Goal: Task Accomplishment & Management: Use online tool/utility

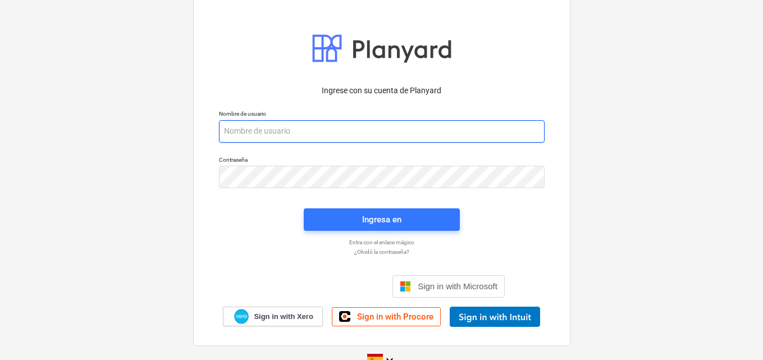
click at [254, 134] on input "email" at bounding box center [381, 131] width 325 height 22
paste input "[EMAIL_ADDRESS][DOMAIN_NAME]"
type input "[EMAIL_ADDRESS][DOMAIN_NAME]"
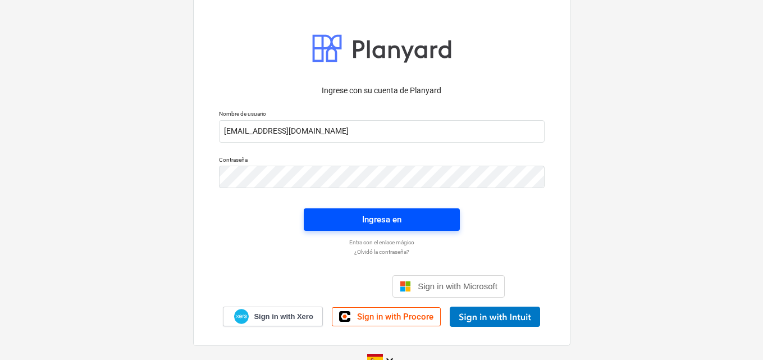
click at [373, 223] on div "Ingresa en" at bounding box center [381, 219] width 39 height 15
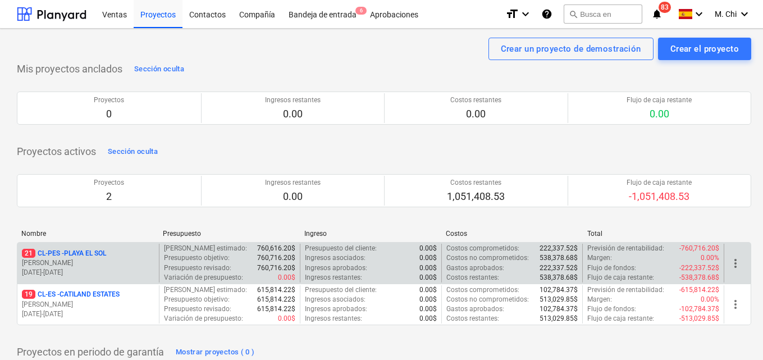
click at [56, 263] on p "[PERSON_NAME]" at bounding box center [88, 263] width 132 height 10
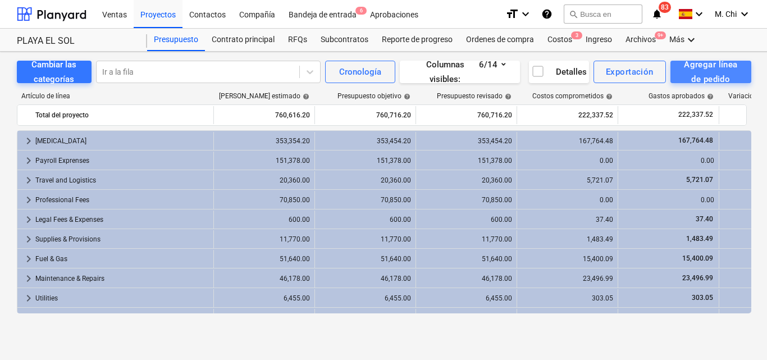
click at [707, 75] on div "Agregar línea de pedido" at bounding box center [710, 72] width 56 height 30
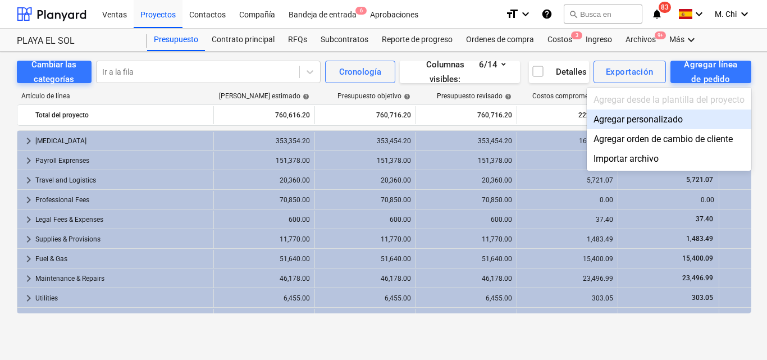
click at [555, 40] on div at bounding box center [383, 180] width 767 height 360
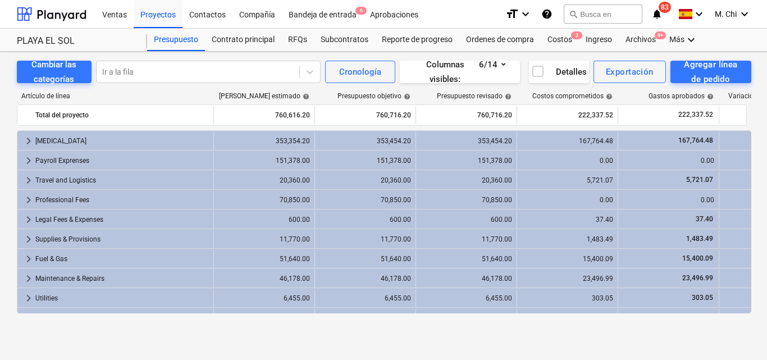
click at [555, 40] on div "Costos 3" at bounding box center [559, 40] width 38 height 22
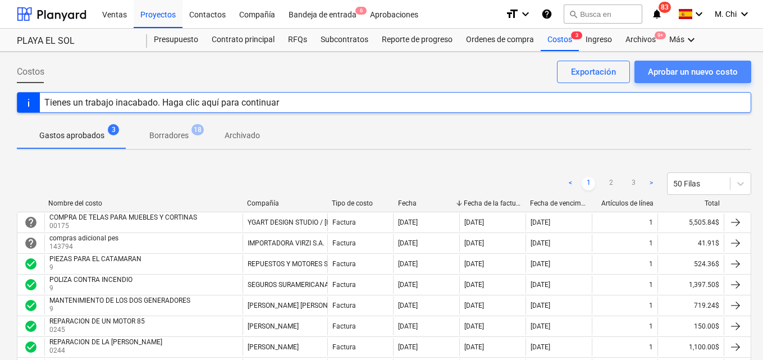
click at [664, 71] on div "Aprobar un nuevo costo" at bounding box center [693, 72] width 90 height 15
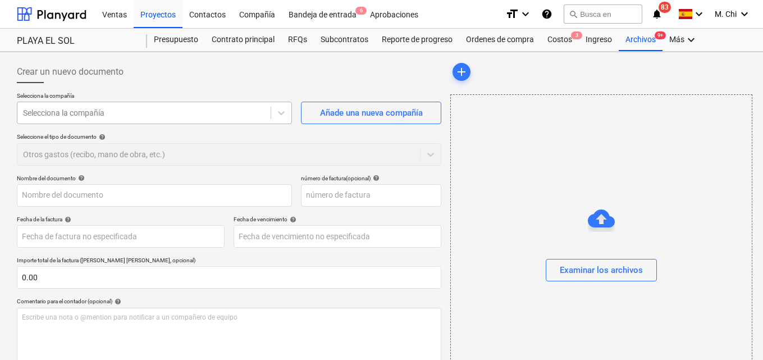
click at [156, 118] on div at bounding box center [144, 112] width 242 height 11
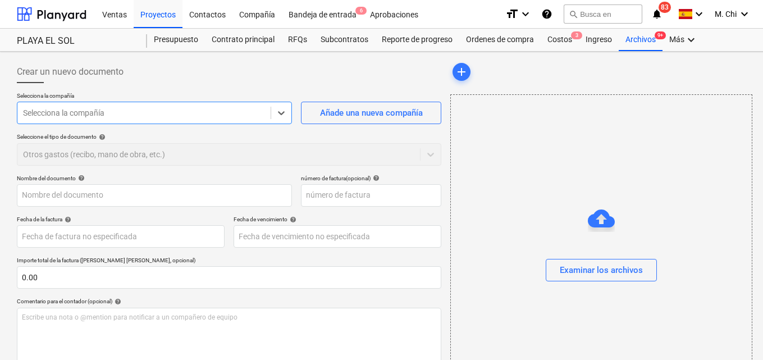
click at [158, 117] on div at bounding box center [144, 112] width 242 height 11
type input "S"
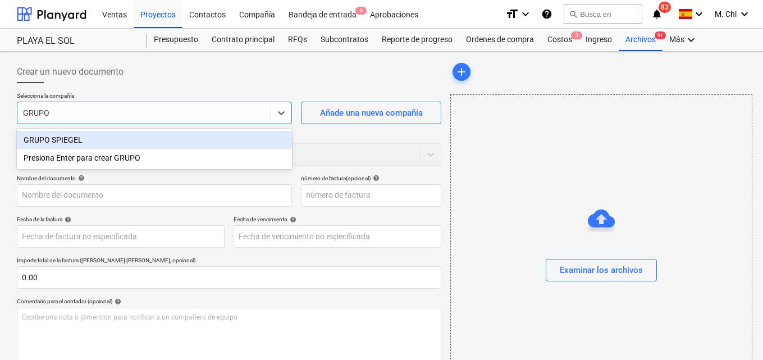
type input "GRUPO S"
click at [51, 139] on div "GRUPO SPIEGEL" at bounding box center [154, 140] width 275 height 18
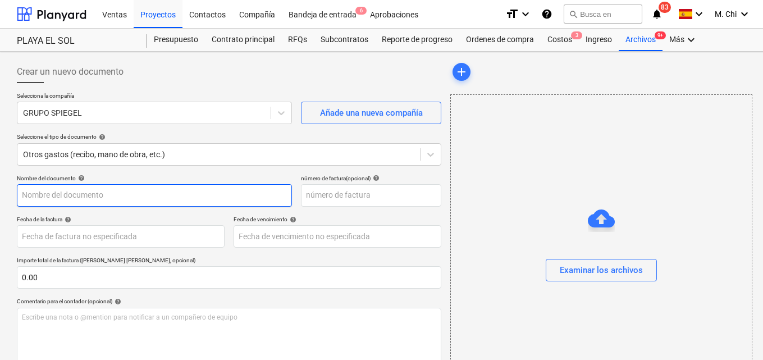
click at [88, 199] on input "text" at bounding box center [154, 195] width 275 height 22
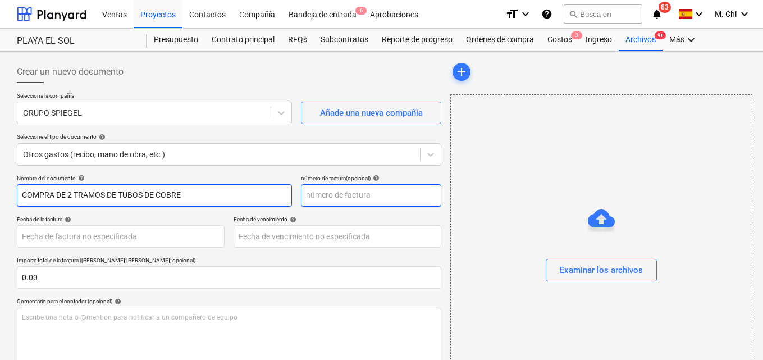
type input "COMPRA DE 2 TRAMOS DE TUBOS DE COBRE"
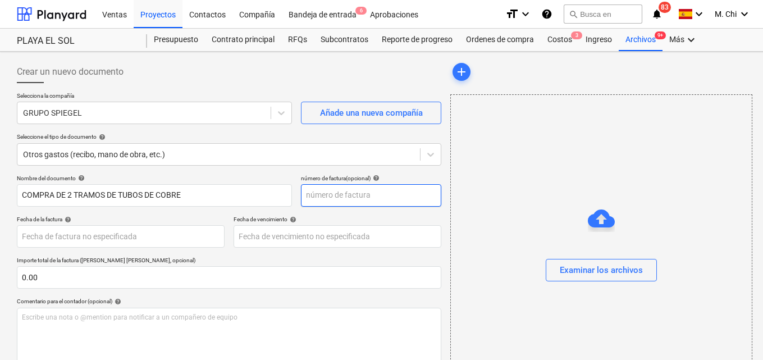
click at [318, 196] on input "text" at bounding box center [371, 195] width 140 height 22
type input "770259"
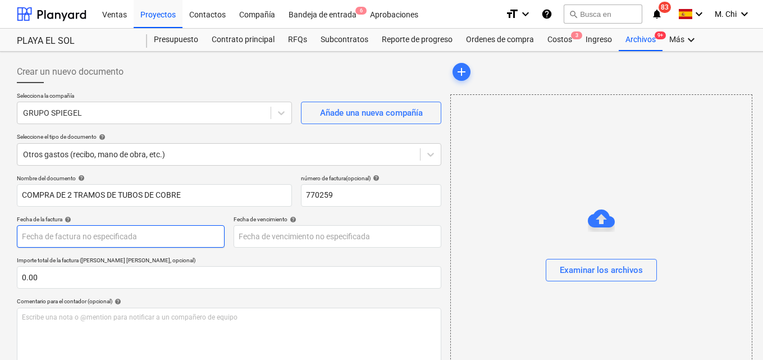
click at [81, 234] on body "Ventas Proyectos Contactos Compañía Bandeja de entrada 6 Aprobaciones format_si…" at bounding box center [381, 180] width 763 height 360
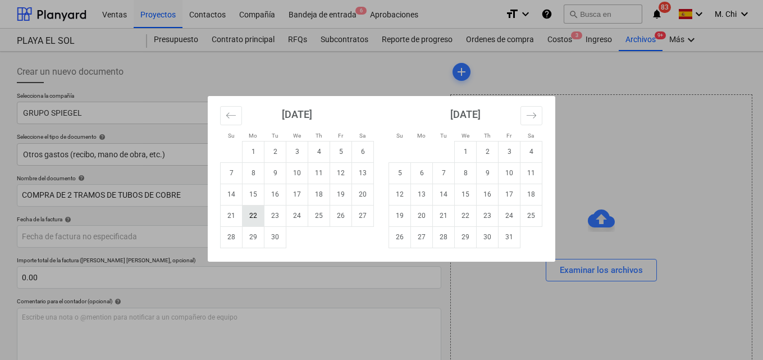
click at [255, 213] on td "22" at bounding box center [253, 215] width 22 height 21
type input "[DATE]"
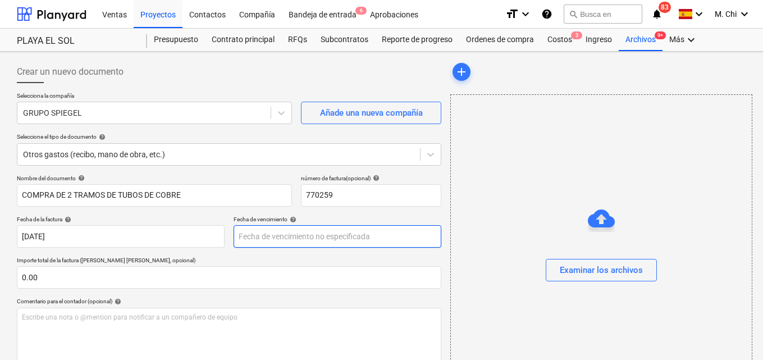
click at [281, 233] on body "Ventas Proyectos Contactos Compañía Bandeja de entrada 6 Aprobaciones format_si…" at bounding box center [381, 180] width 763 height 360
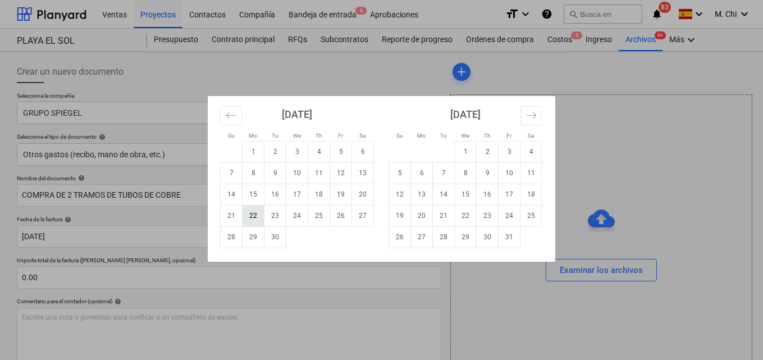
click at [254, 215] on td "22" at bounding box center [253, 215] width 22 height 21
type input "[DATE]"
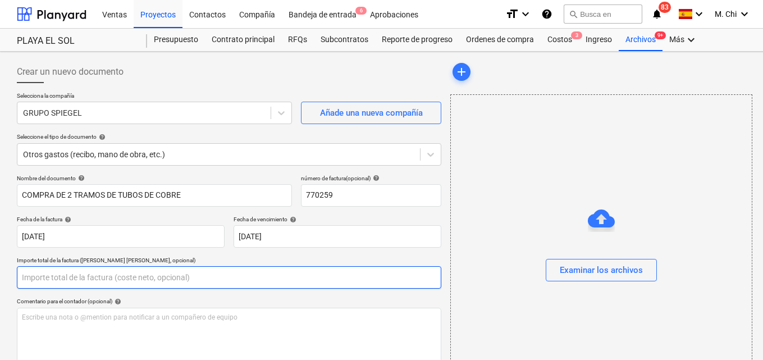
click at [48, 277] on input "text" at bounding box center [229, 277] width 424 height 22
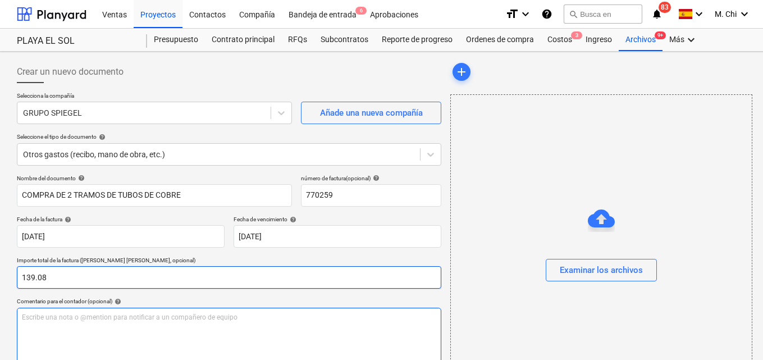
type input "139.08"
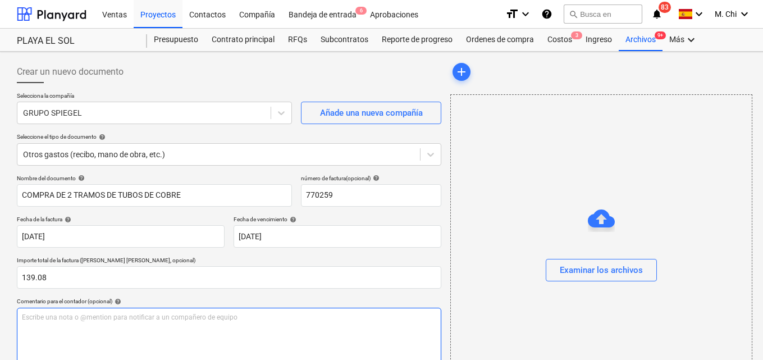
click at [79, 318] on p "Escribe una nota o @mention para notificar a un compañero de equipo ﻿" at bounding box center [229, 318] width 414 height 10
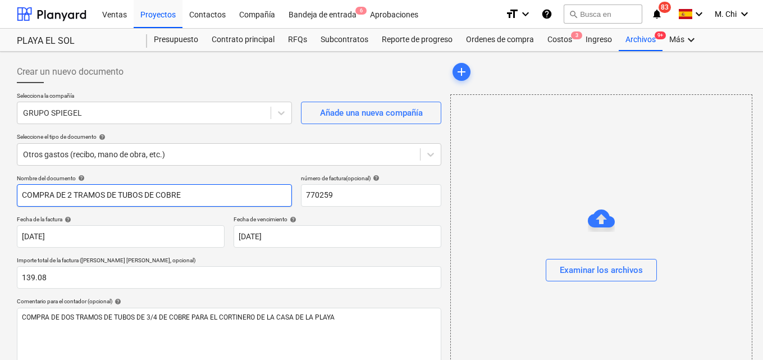
drag, startPoint x: 185, startPoint y: 194, endPoint x: 16, endPoint y: 196, distance: 168.9
click at [16, 196] on div "Crear un nuevo documento Selecciona la compañía GRUPO SPIEGEL Añade una nueva c…" at bounding box center [228, 278] width 433 height 444
type input "T"
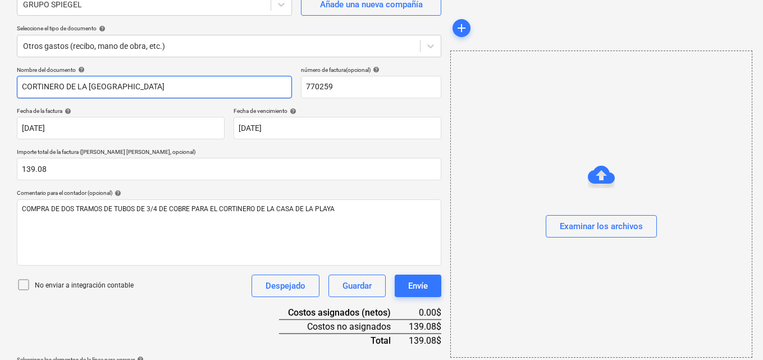
scroll to position [145, 0]
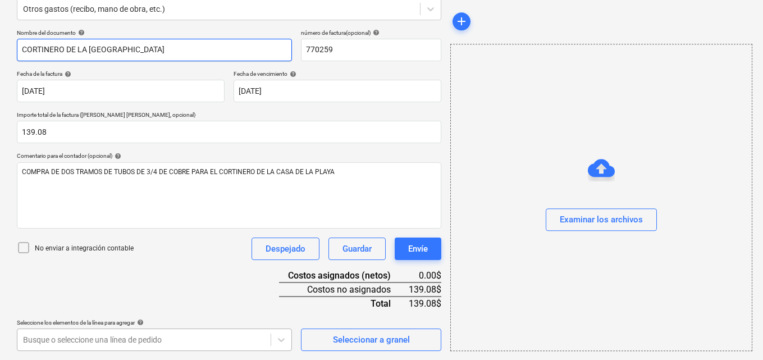
type input "CORTINERO DE LA [GEOGRAPHIC_DATA]"
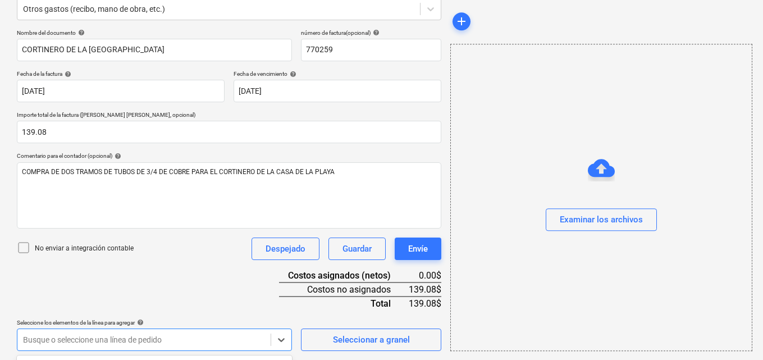
scroll to position [311, 0]
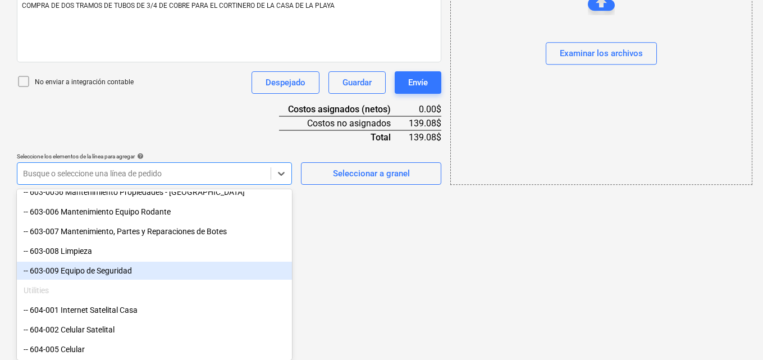
scroll to position [561, 0]
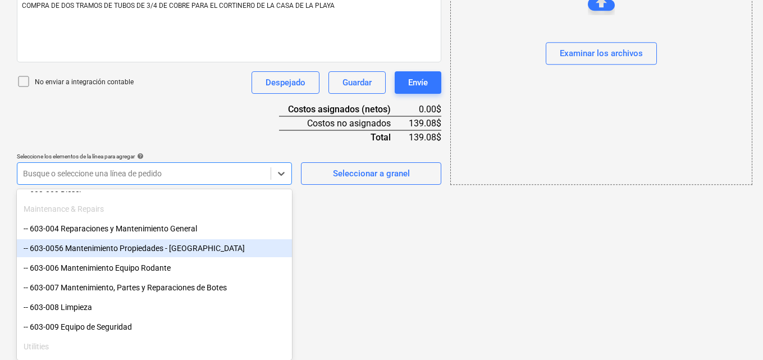
click at [75, 249] on div "-- 603-0056 Mantenimiento Propiedades - [GEOGRAPHIC_DATA]" at bounding box center [154, 248] width 275 height 18
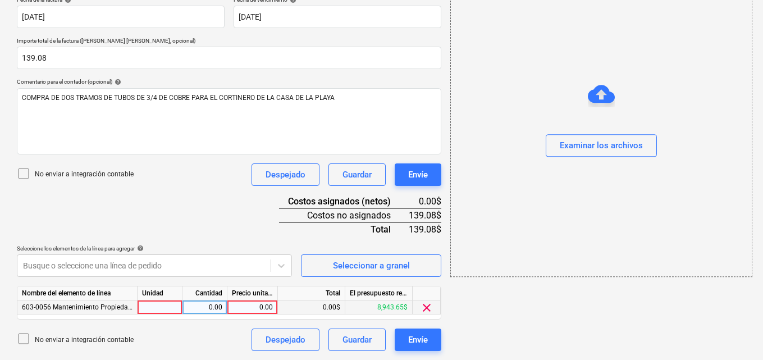
scroll to position [219, 0]
click at [179, 310] on div at bounding box center [159, 307] width 45 height 14
type input "1"
click at [208, 306] on div "0.00" at bounding box center [204, 307] width 35 height 14
type input "1"
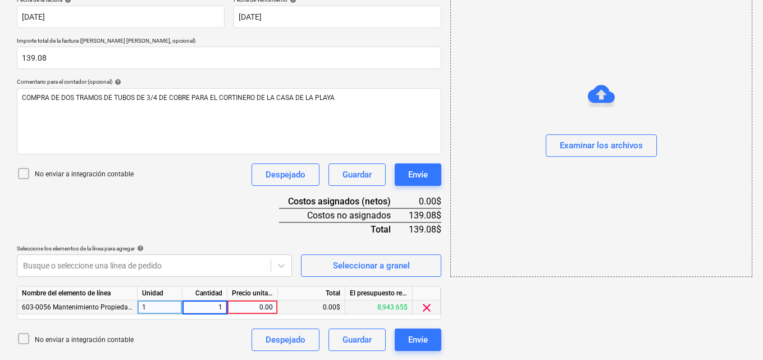
click at [236, 306] on div "0.00" at bounding box center [252, 307] width 41 height 14
type input "139.08"
click at [621, 333] on div "add Examinar los archivos" at bounding box center [601, 96] width 310 height 519
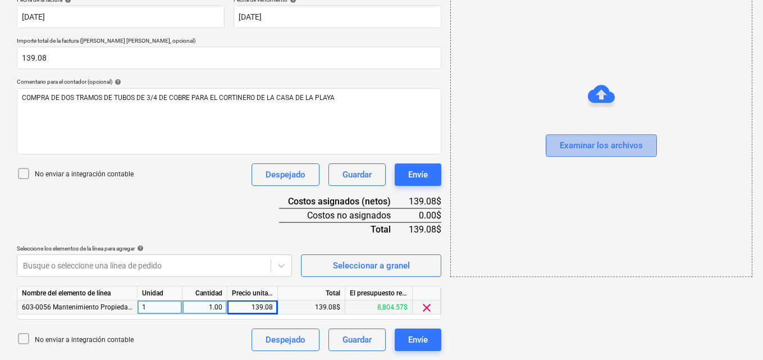
click at [610, 141] on div "Examinar los archivos" at bounding box center [601, 146] width 83 height 15
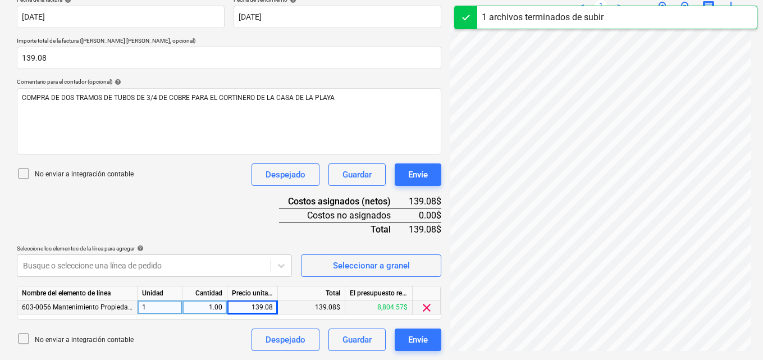
scroll to position [12, 0]
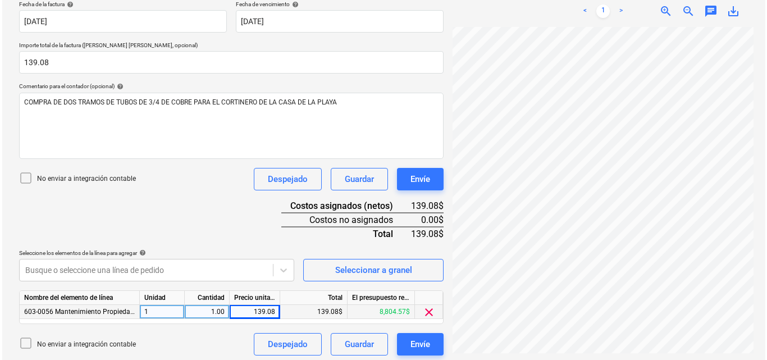
scroll to position [219, 0]
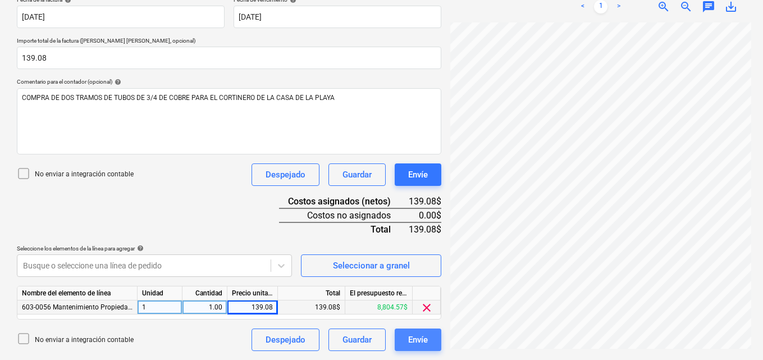
click at [423, 337] on div "Envíe" at bounding box center [418, 339] width 20 height 15
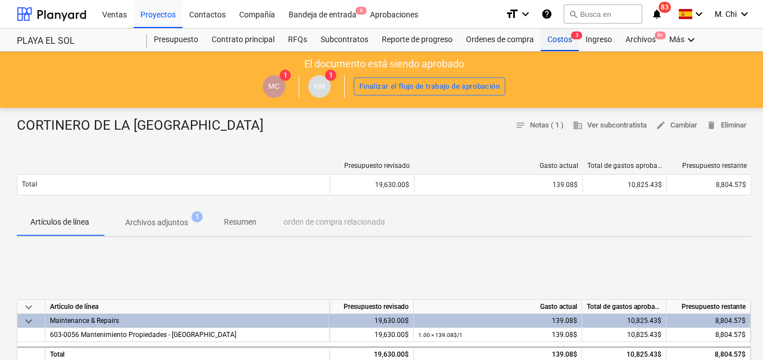
click at [552, 37] on div "Costos 3" at bounding box center [559, 40] width 38 height 22
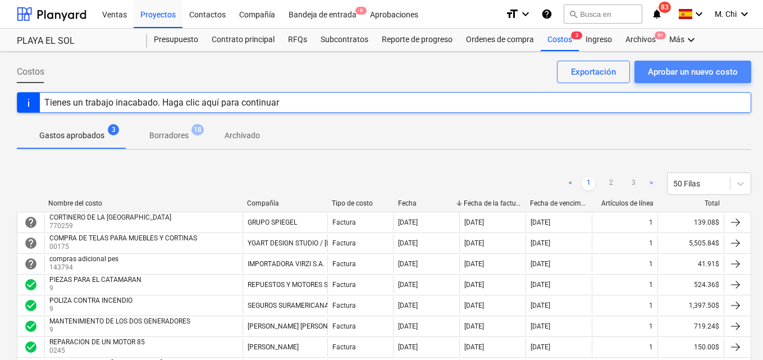
click at [696, 70] on div "Aprobar un nuevo costo" at bounding box center [693, 72] width 90 height 15
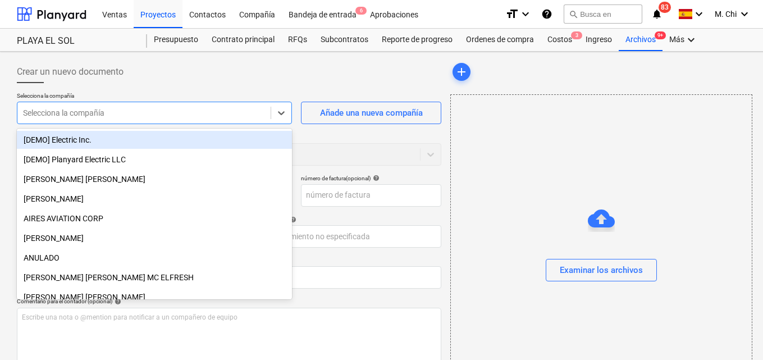
click at [100, 113] on div at bounding box center [144, 112] width 242 height 11
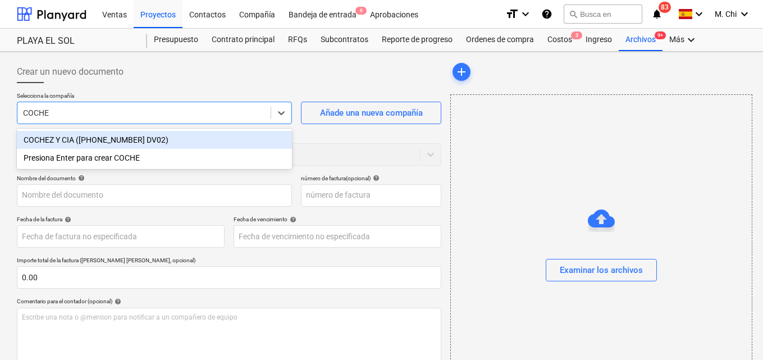
type input "COCHEZ"
click at [58, 139] on div "COCHEZ Y CIA ([PHONE_NUMBER] DV02)" at bounding box center [154, 140] width 275 height 18
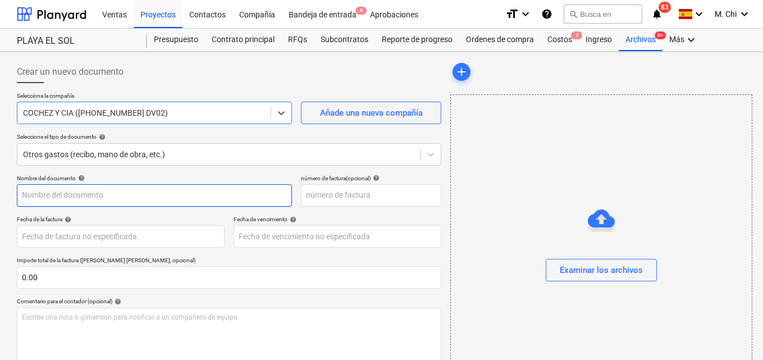
click at [77, 200] on input "text" at bounding box center [154, 195] width 275 height 22
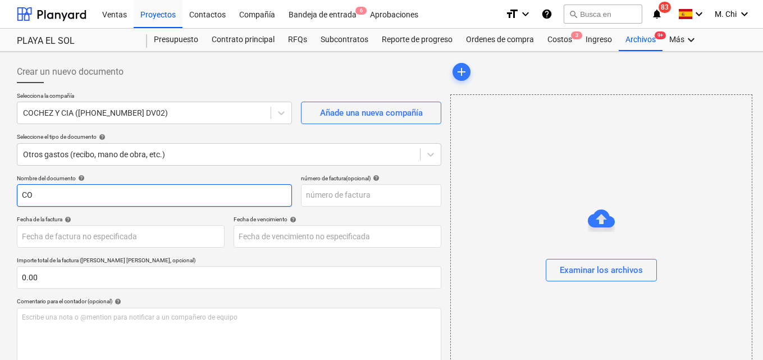
type input "C"
type input "[GEOGRAPHIC_DATA]"
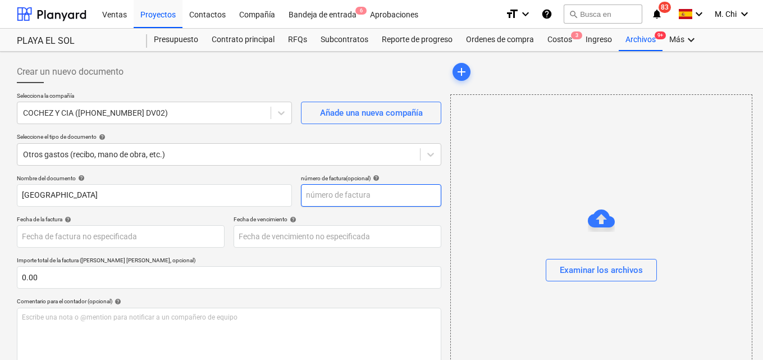
click at [337, 199] on input "text" at bounding box center [371, 195] width 140 height 22
type input "100488605"
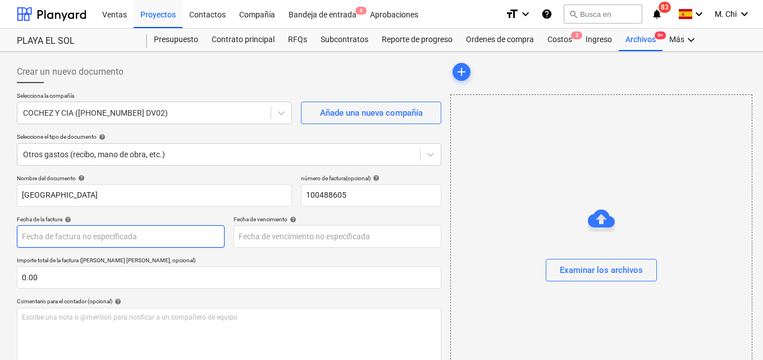
click at [95, 239] on body "Ventas Proyectos Contactos Compañía Bandeja de entrada 6 Aprobaciones format_si…" at bounding box center [381, 180] width 763 height 360
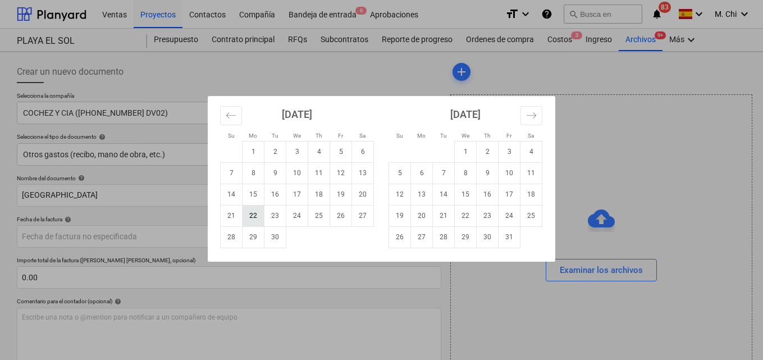
click at [254, 217] on td "22" at bounding box center [253, 215] width 22 height 21
type input "[DATE]"
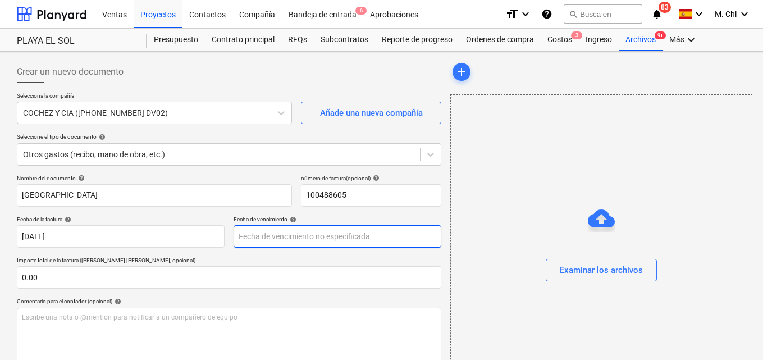
drag, startPoint x: 276, startPoint y: 256, endPoint x: 262, endPoint y: 245, distance: 18.3
click at [274, 255] on div "Nombre del documento help CORTINERO BEACH HOUSE número de factura (opcional) he…" at bounding box center [229, 322] width 424 height 294
click at [255, 235] on body "Ventas Proyectos Contactos Compañía Bandeja de entrada 6 Aprobaciones format_si…" at bounding box center [381, 180] width 763 height 360
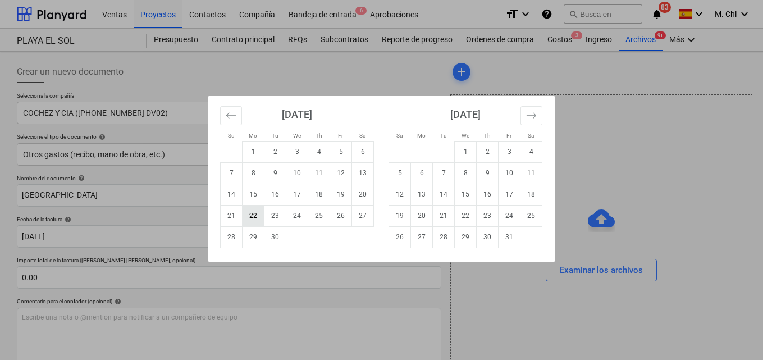
click at [254, 217] on td "22" at bounding box center [253, 215] width 22 height 21
type input "[DATE]"
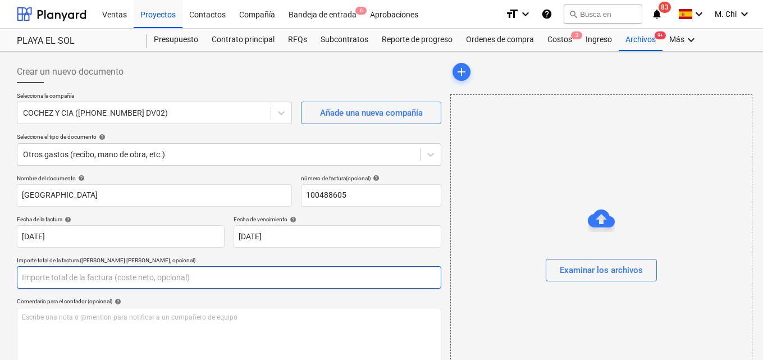
click at [58, 275] on input "text" at bounding box center [229, 277] width 424 height 22
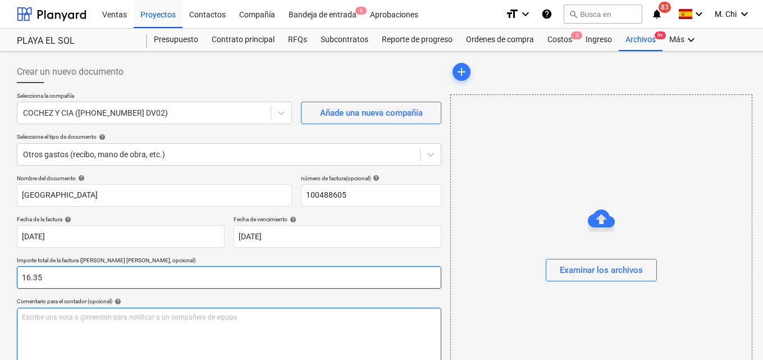
type input "16.35"
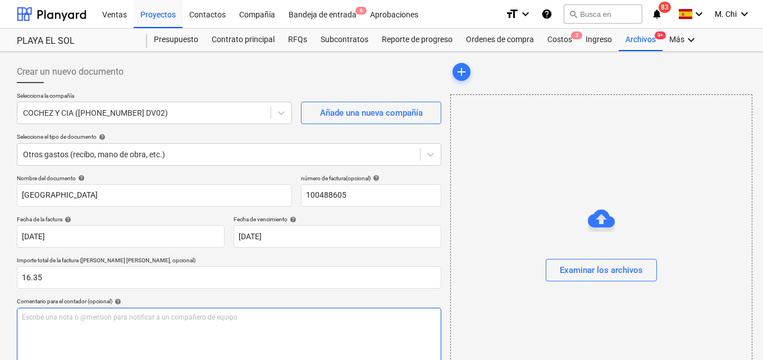
click at [111, 319] on p "Escribe una nota o @mention para notificar a un compañero de equipo ﻿" at bounding box center [229, 318] width 414 height 10
click at [129, 317] on span "COMPRA DE 2 UNIONES DE COBRE, SOLDADURA DE ESTAÑO 50 50" at bounding box center [124, 317] width 204 height 8
click at [295, 317] on p "COMPRA DE 2 UNIONES DE COBRE, (2) SOLDADURA DE ESTAÑO 50 50" at bounding box center [229, 318] width 414 height 10
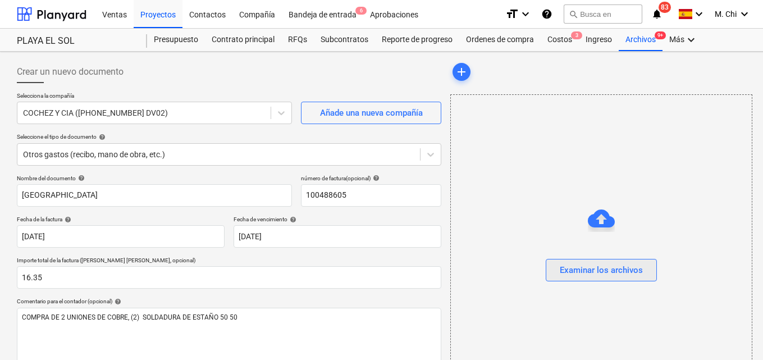
drag, startPoint x: 587, startPoint y: 255, endPoint x: 594, endPoint y: 261, distance: 9.2
click at [587, 255] on div at bounding box center [601, 250] width 301 height 18
click at [604, 272] on div "Examinar los archivos" at bounding box center [601, 270] width 83 height 15
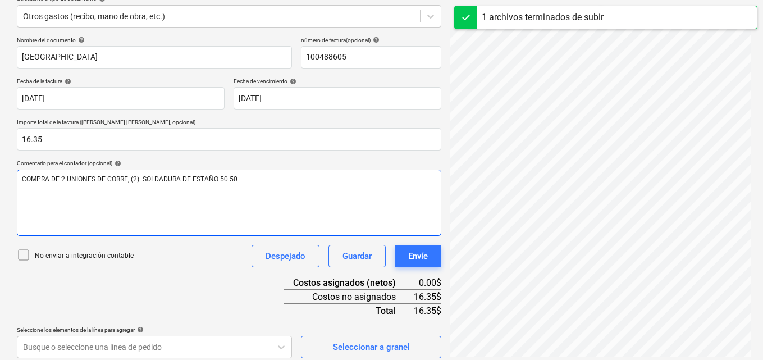
scroll to position [145, 0]
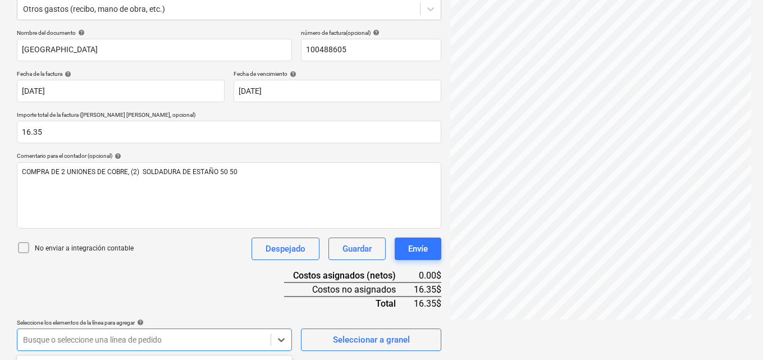
click at [94, 214] on body "Ventas Proyectos Contactos Compañía Bandeja de entrada 6 Aprobaciones format_si…" at bounding box center [381, 35] width 763 height 360
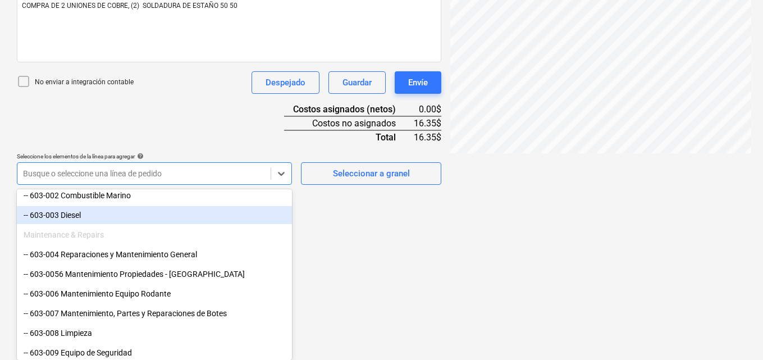
scroll to position [561, 0]
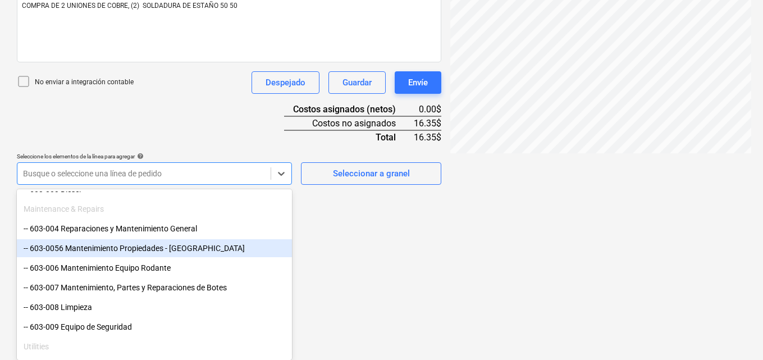
click at [73, 244] on div "-- 603-0056 Mantenimiento Propiedades - [GEOGRAPHIC_DATA]" at bounding box center [154, 248] width 275 height 18
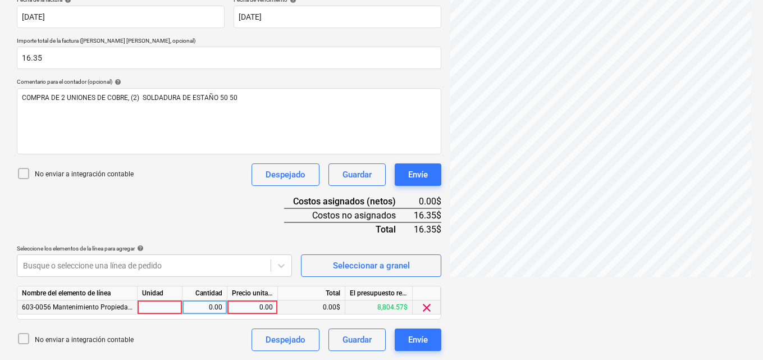
click at [160, 305] on div at bounding box center [159, 307] width 45 height 14
type input "1"
click at [208, 303] on div "0.00" at bounding box center [204, 307] width 35 height 14
type input "1"
click at [251, 308] on div "0.00" at bounding box center [252, 307] width 41 height 14
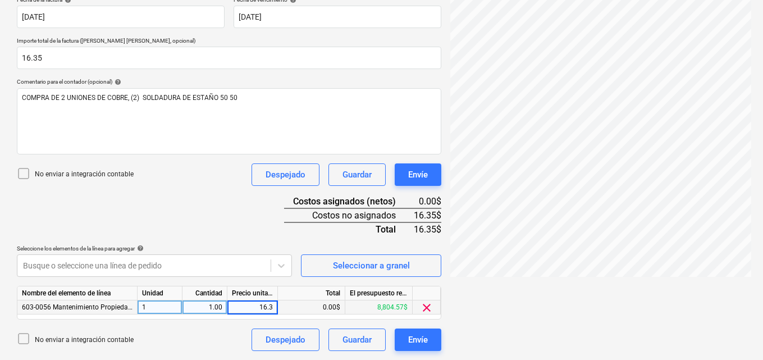
type input "16.35"
click at [497, 311] on div "FE-20250000001...pdf clear add sort < 1 > zoom_in zoom_out chat 0 save_alt" at bounding box center [601, 96] width 310 height 519
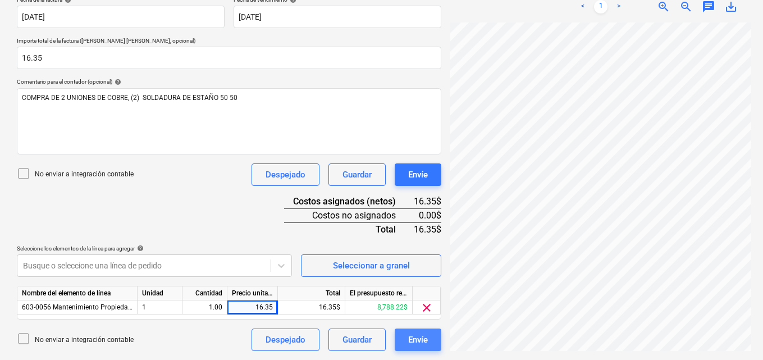
click at [420, 338] on div "Envíe" at bounding box center [418, 339] width 20 height 15
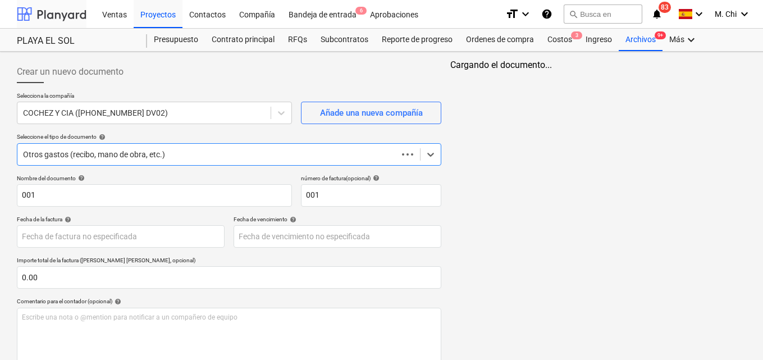
scroll to position [117, 0]
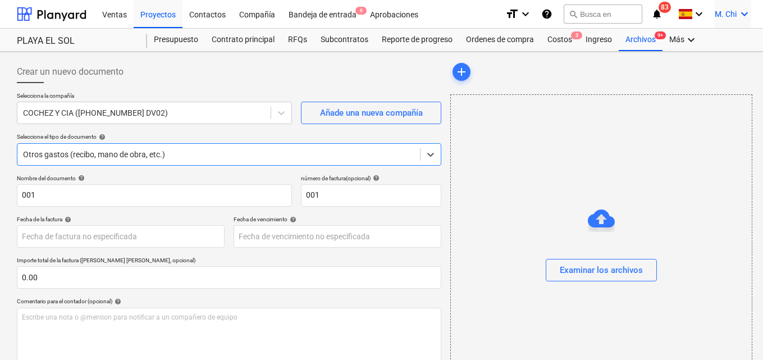
click at [746, 16] on icon "keyboard_arrow_down" at bounding box center [743, 13] width 13 height 13
click at [712, 58] on div "Desconecta." at bounding box center [717, 62] width 67 height 18
